Goal: Check status: Check status

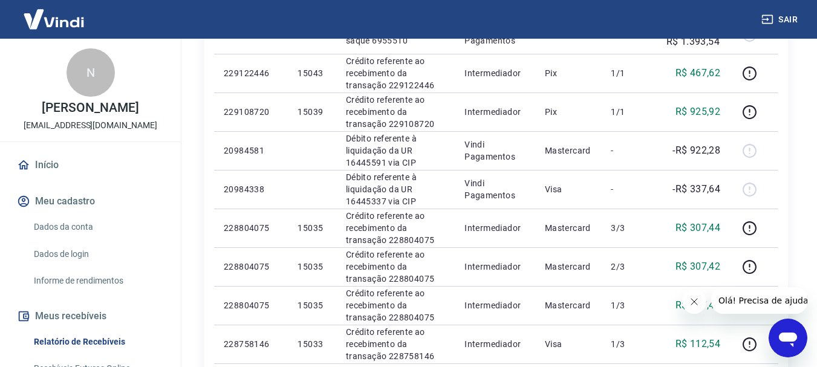
scroll to position [239, 0]
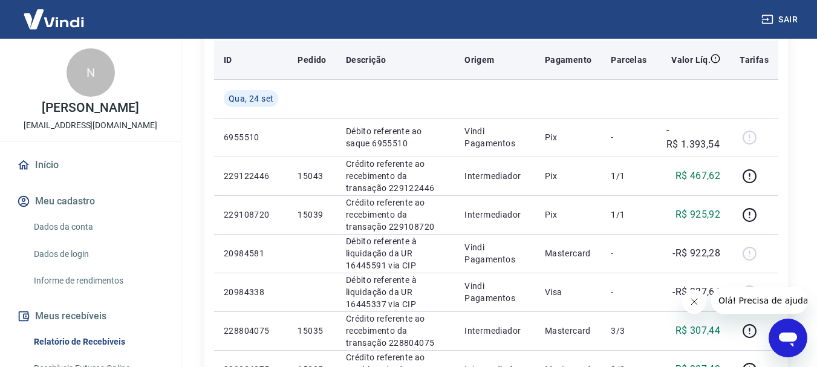
click at [493, 77] on th "Origem" at bounding box center [495, 60] width 80 height 39
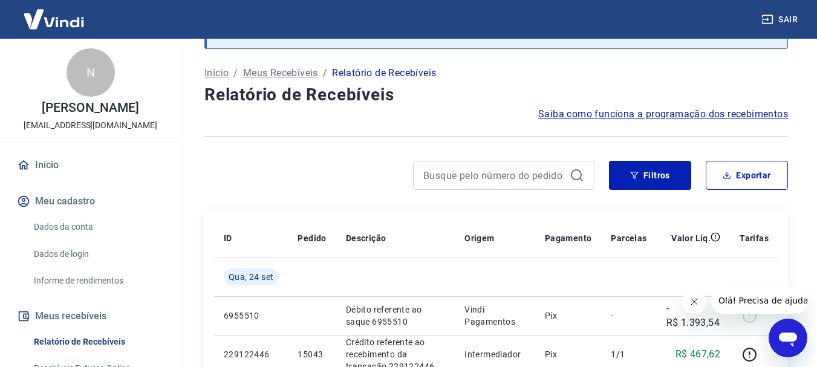
scroll to position [58, 0]
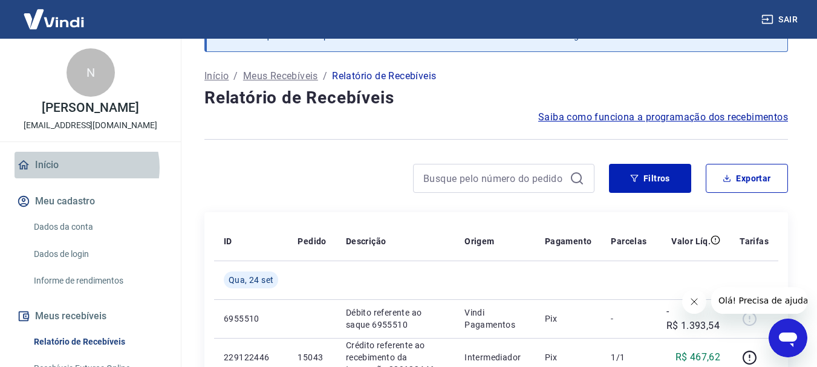
click at [79, 168] on link "Início" at bounding box center [91, 165] width 152 height 27
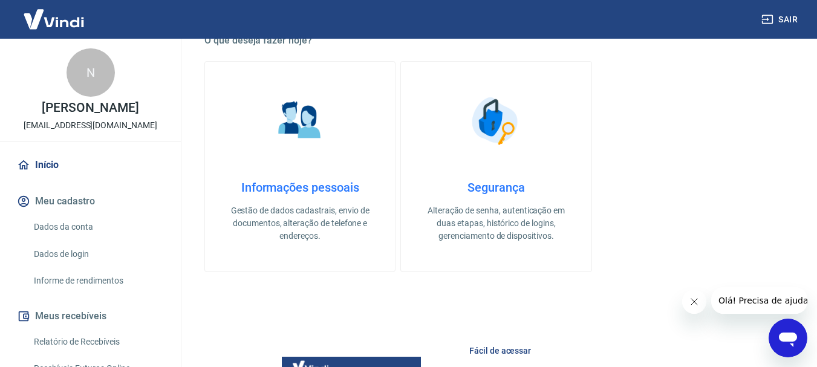
scroll to position [239, 0]
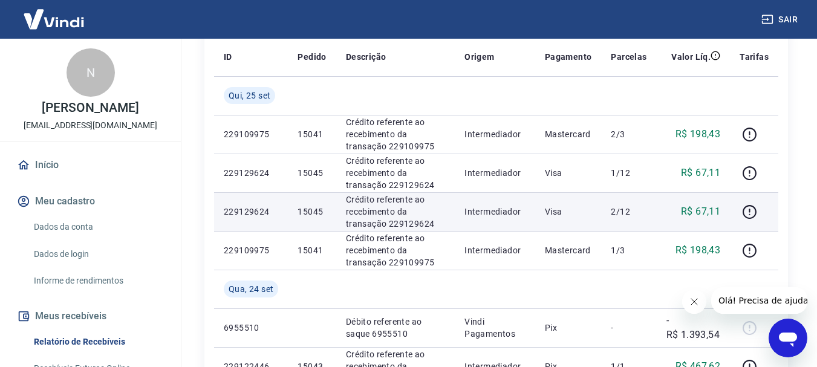
scroll to position [242, 0]
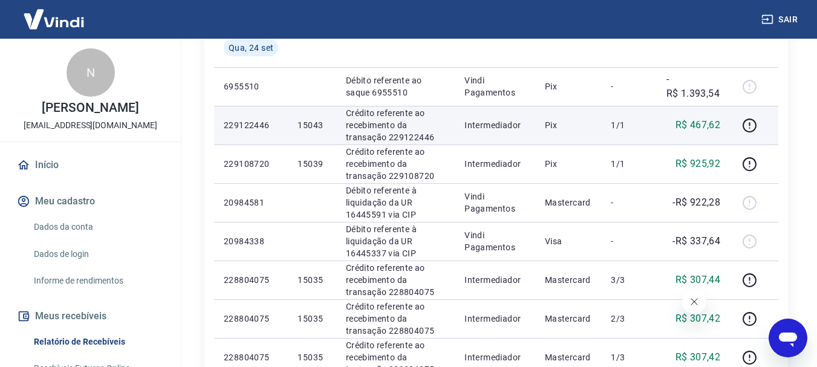
scroll to position [423, 0]
